Goal: Information Seeking & Learning: Check status

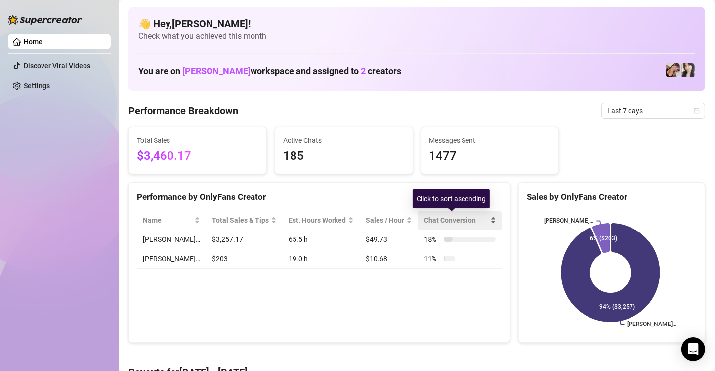
click at [481, 220] on span "Chat Conversion" at bounding box center [456, 219] width 64 height 11
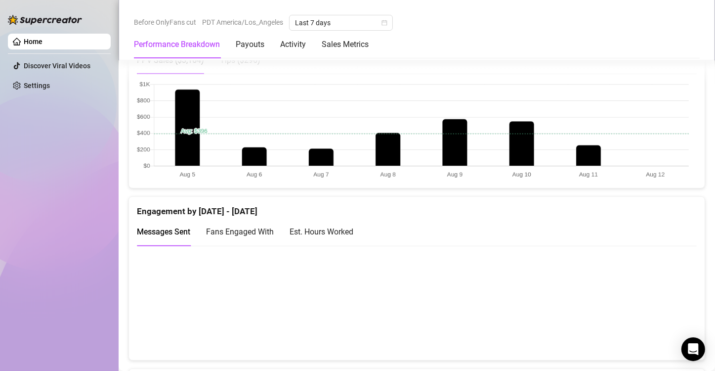
scroll to position [494, 0]
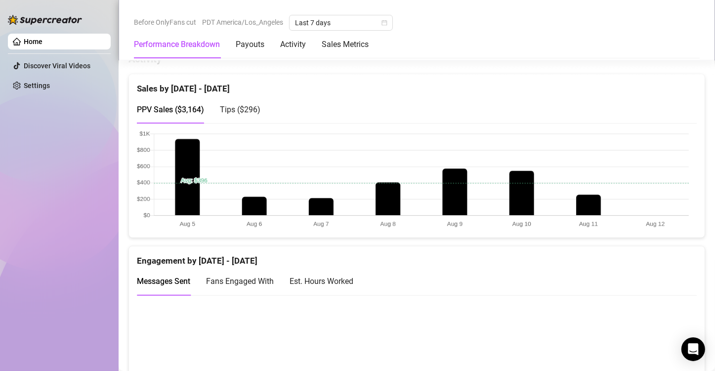
click at [183, 84] on div "Sales by [DATE] - [DATE]" at bounding box center [417, 84] width 560 height 21
click at [345, 21] on span "Last 7 days" at bounding box center [341, 22] width 92 height 15
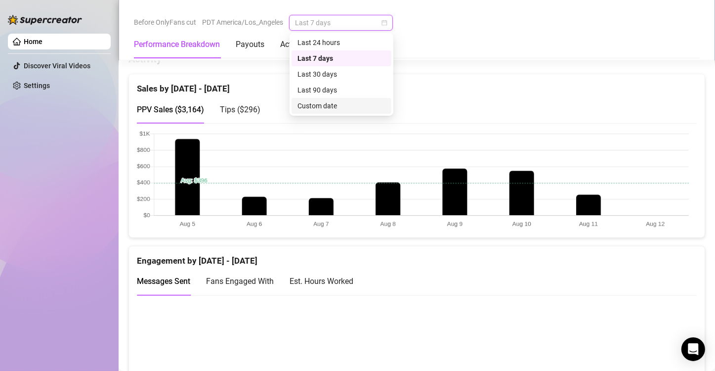
click at [338, 105] on div "Custom date" at bounding box center [342, 105] width 88 height 11
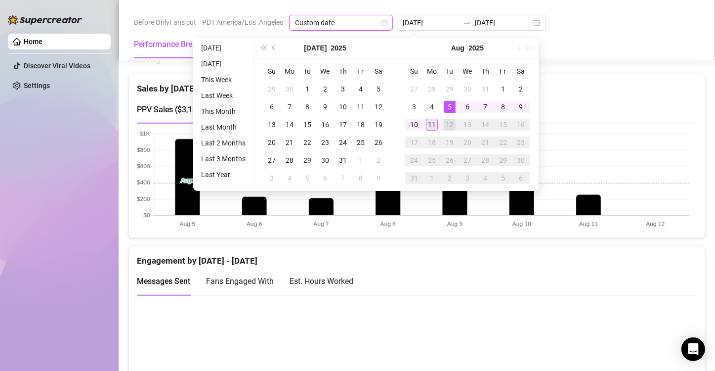
type input "[DATE]"
click at [431, 125] on div "11" at bounding box center [432, 125] width 12 height 12
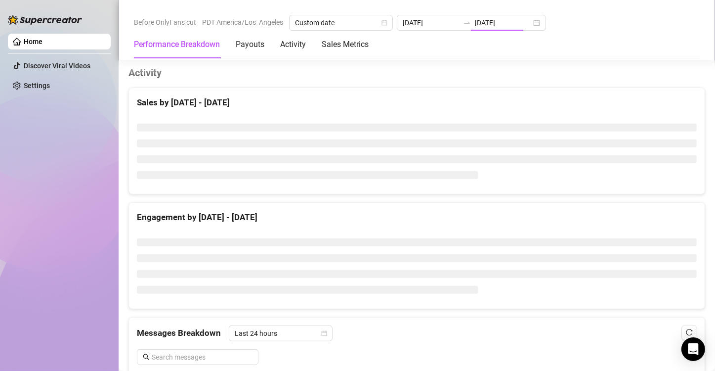
type input "[DATE]"
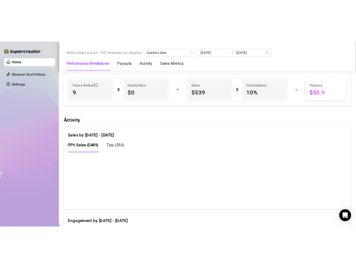
scroll to position [445, 0]
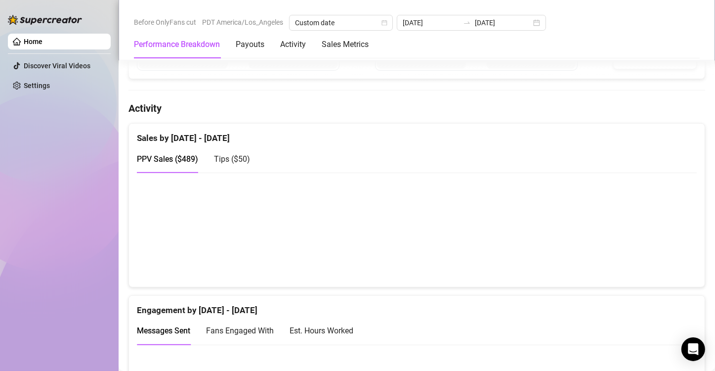
click at [239, 156] on span "Tips ( $50 )" at bounding box center [232, 158] width 36 height 9
click at [164, 155] on span "PPV Sales ( $489 )" at bounding box center [167, 158] width 61 height 9
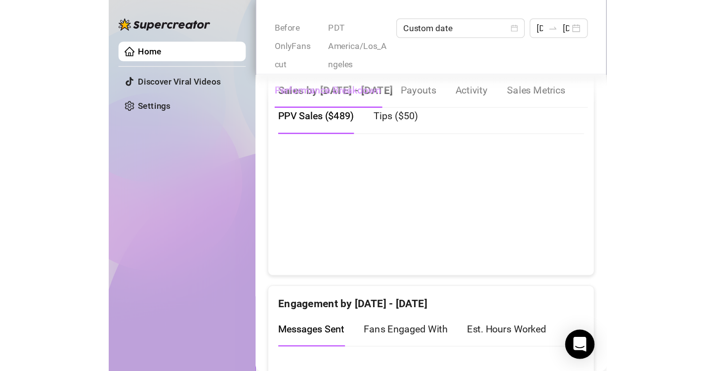
scroll to position [675, 0]
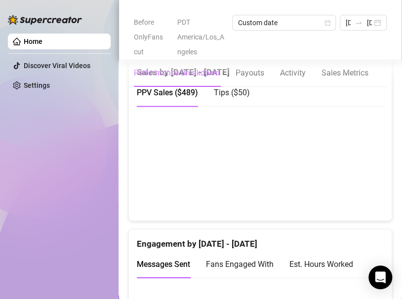
click at [226, 97] on span "Tips ( $50 )" at bounding box center [232, 92] width 36 height 9
click at [18, 158] on div "Home Discover Viral Videos Settings" at bounding box center [59, 145] width 103 height 291
drag, startPoint x: 177, startPoint y: 136, endPoint x: 208, endPoint y: 170, distance: 45.1
click at [177, 97] on span "PPV Sales ( $489 )" at bounding box center [167, 92] width 61 height 9
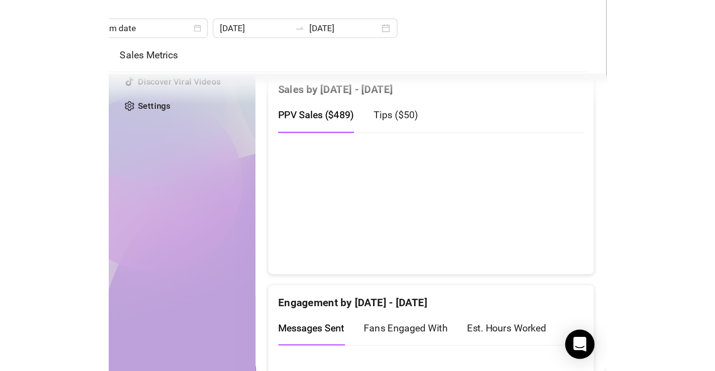
scroll to position [510, 0]
